Goal: Task Accomplishment & Management: Use online tool/utility

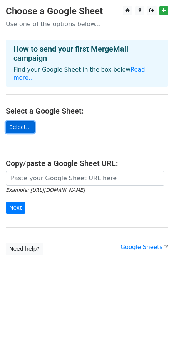
click at [15, 121] on link "Select..." at bounding box center [20, 127] width 29 height 12
click at [20, 126] on main "Choose a Google Sheet Use one of the options below... How to send your first Me…" at bounding box center [87, 131] width 174 height 250
click at [22, 121] on link "Select..." at bounding box center [20, 127] width 29 height 12
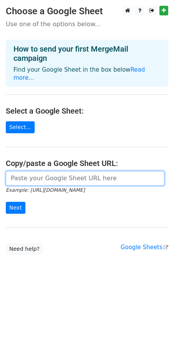
click at [57, 171] on input "url" at bounding box center [85, 178] width 159 height 15
paste input "https://docs.google.com/spreadsheets/d/1KeyjuVsYswXG6Bevwu0QTRjVVwxUU8Jw/edit?u…"
type input "https://docs.google.com/spreadsheets/d/1KeyjuVsYswXG6Bevwu0QTRjVVwxUU8Jw/edit?u…"
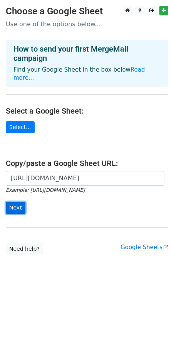
click at [15, 203] on input "Next" at bounding box center [16, 208] width 20 height 12
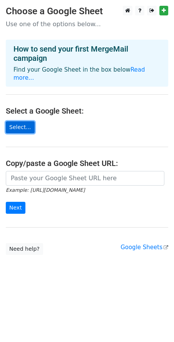
click at [22, 121] on link "Select..." at bounding box center [20, 127] width 29 height 12
click at [23, 121] on link "Select..." at bounding box center [20, 127] width 29 height 12
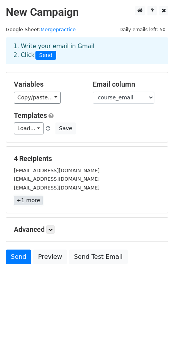
click at [32, 202] on link "+1 more" at bounding box center [28, 201] width 29 height 10
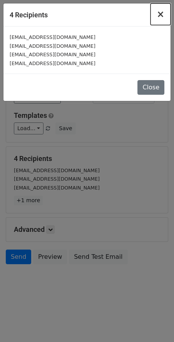
click at [163, 17] on span "×" at bounding box center [161, 14] width 8 height 11
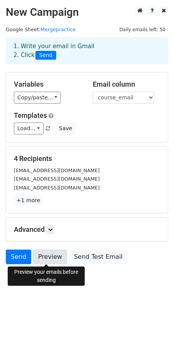
click at [44, 256] on link "Preview" at bounding box center [50, 257] width 34 height 15
click at [48, 258] on link "Preview" at bounding box center [50, 257] width 34 height 15
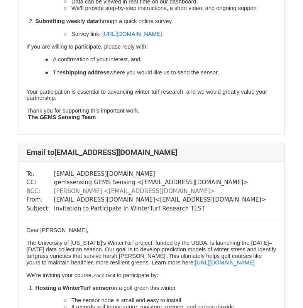
scroll to position [1057, 0]
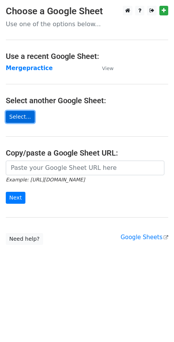
click at [21, 118] on link "Select..." at bounding box center [20, 117] width 29 height 12
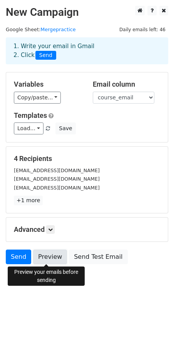
click at [48, 257] on link "Preview" at bounding box center [50, 257] width 34 height 15
click at [57, 258] on link "Preview" at bounding box center [50, 257] width 34 height 15
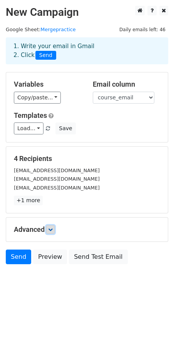
click at [52, 230] on icon at bounding box center [50, 230] width 5 height 5
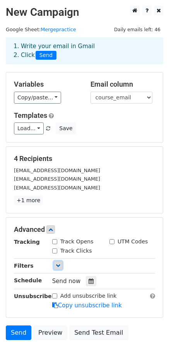
click at [60, 270] on link at bounding box center [58, 265] width 8 height 8
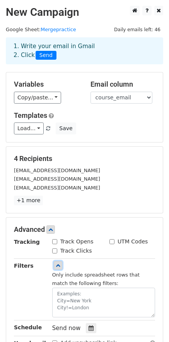
click at [60, 266] on link at bounding box center [58, 265] width 8 height 8
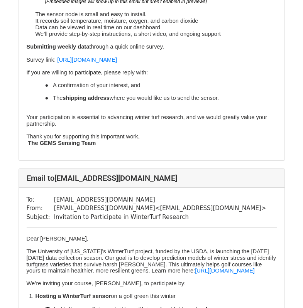
scroll to position [1003, 0]
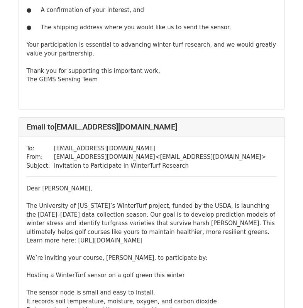
scroll to position [733, 0]
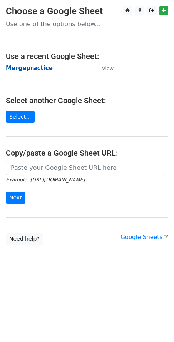
click at [20, 68] on strong "Mergepractice" at bounding box center [29, 68] width 47 height 7
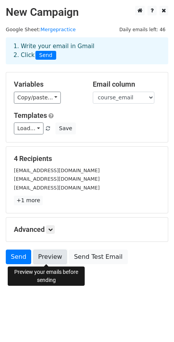
click at [47, 262] on link "Preview" at bounding box center [50, 257] width 34 height 15
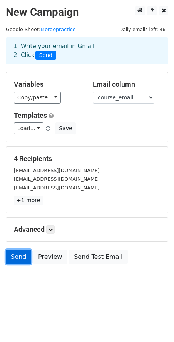
click at [20, 260] on link "Send" at bounding box center [18, 257] width 25 height 15
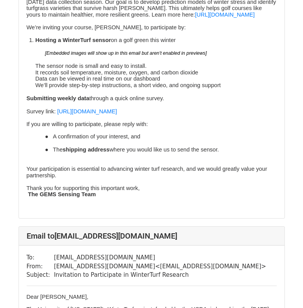
scroll to position [1003, 0]
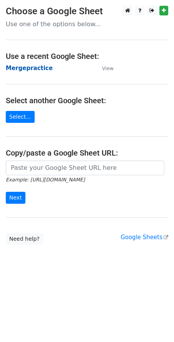
click at [29, 68] on strong "Mergepractice" at bounding box center [29, 68] width 47 height 7
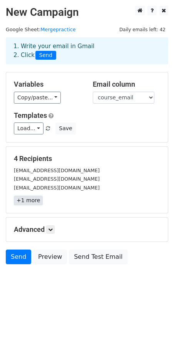
click at [34, 199] on link "+1 more" at bounding box center [28, 201] width 29 height 10
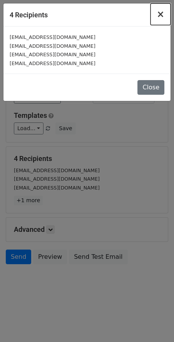
click at [162, 12] on span "×" at bounding box center [161, 14] width 8 height 11
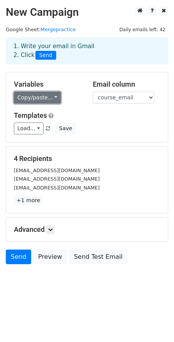
click at [45, 99] on link "Copy/paste..." at bounding box center [37, 98] width 47 height 12
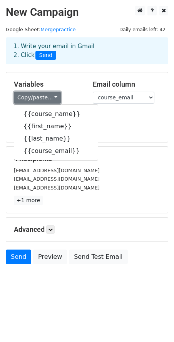
click at [45, 99] on link "Copy/paste..." at bounding box center [37, 98] width 47 height 12
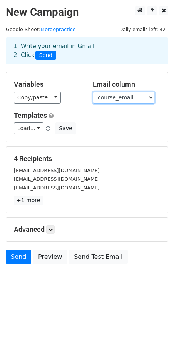
click at [116, 98] on select "course_name first_name last_name course_email" at bounding box center [124, 98] width 62 height 12
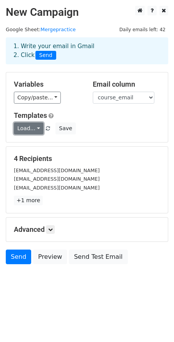
click at [38, 131] on link "Load..." at bounding box center [29, 129] width 30 height 12
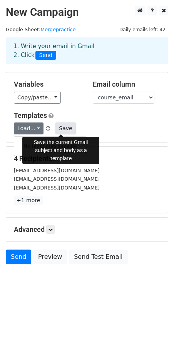
click at [56, 128] on button "Save" at bounding box center [66, 129] width 20 height 12
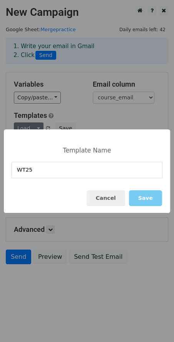
type input "WT25"
click at [147, 193] on button "Save" at bounding box center [145, 199] width 33 height 16
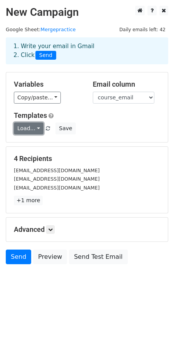
click at [33, 127] on link "Load..." at bounding box center [29, 129] width 30 height 12
click at [112, 127] on div "Load... WT25 Save" at bounding box center [87, 129] width 158 height 12
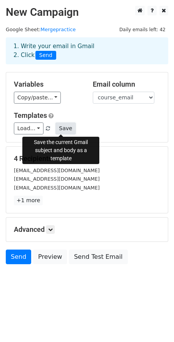
click at [66, 129] on button "Save" at bounding box center [66, 129] width 20 height 12
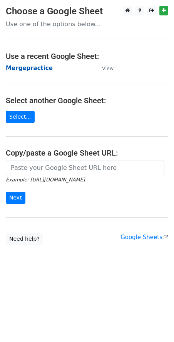
click at [35, 71] on strong "Mergepractice" at bounding box center [29, 68] width 47 height 7
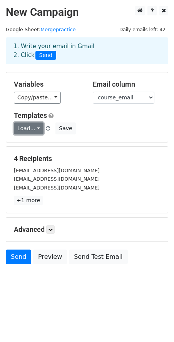
click at [32, 126] on link "Load..." at bounding box center [29, 129] width 30 height 12
click at [36, 145] on link "WT25" at bounding box center [44, 146] width 61 height 12
